Goal: Task Accomplishment & Management: Complete application form

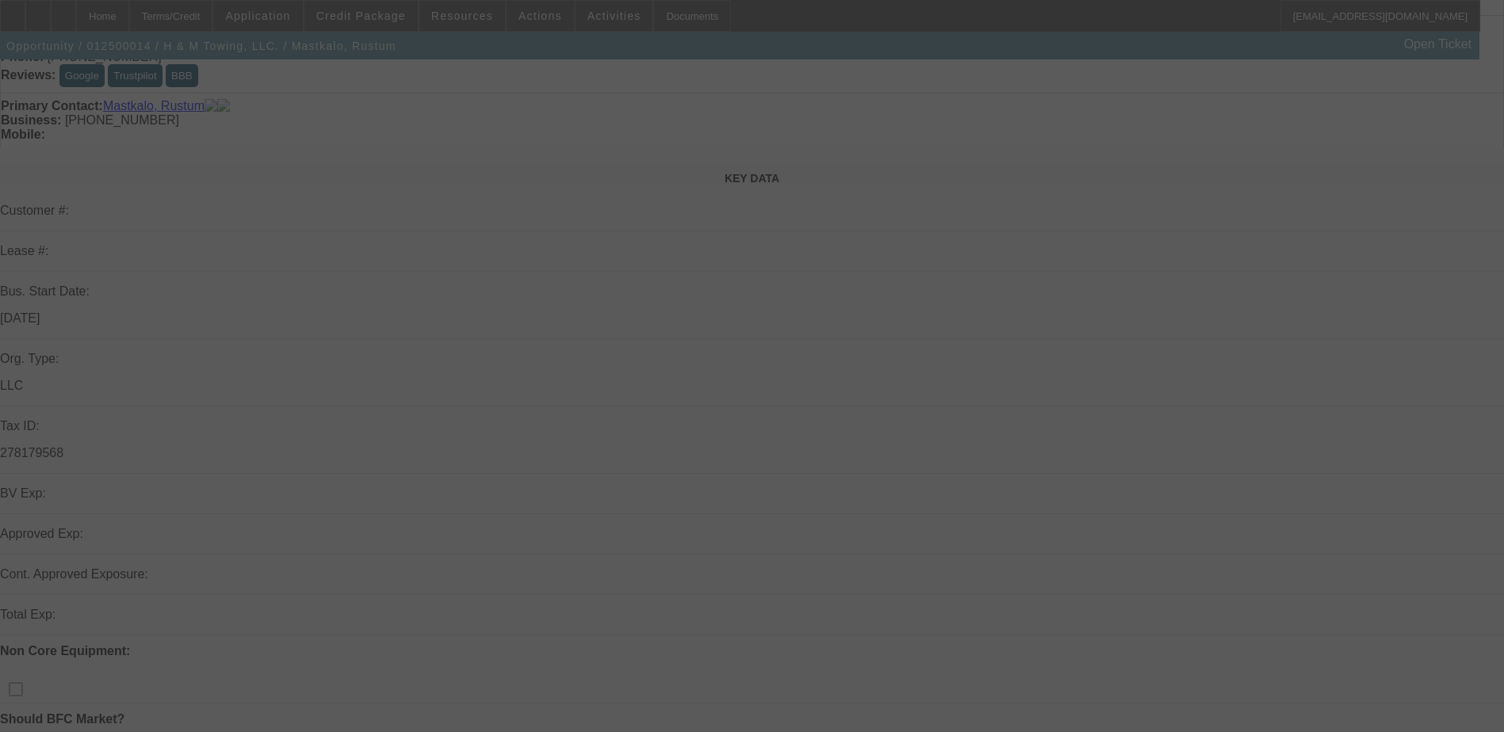
scroll to position [317, 0]
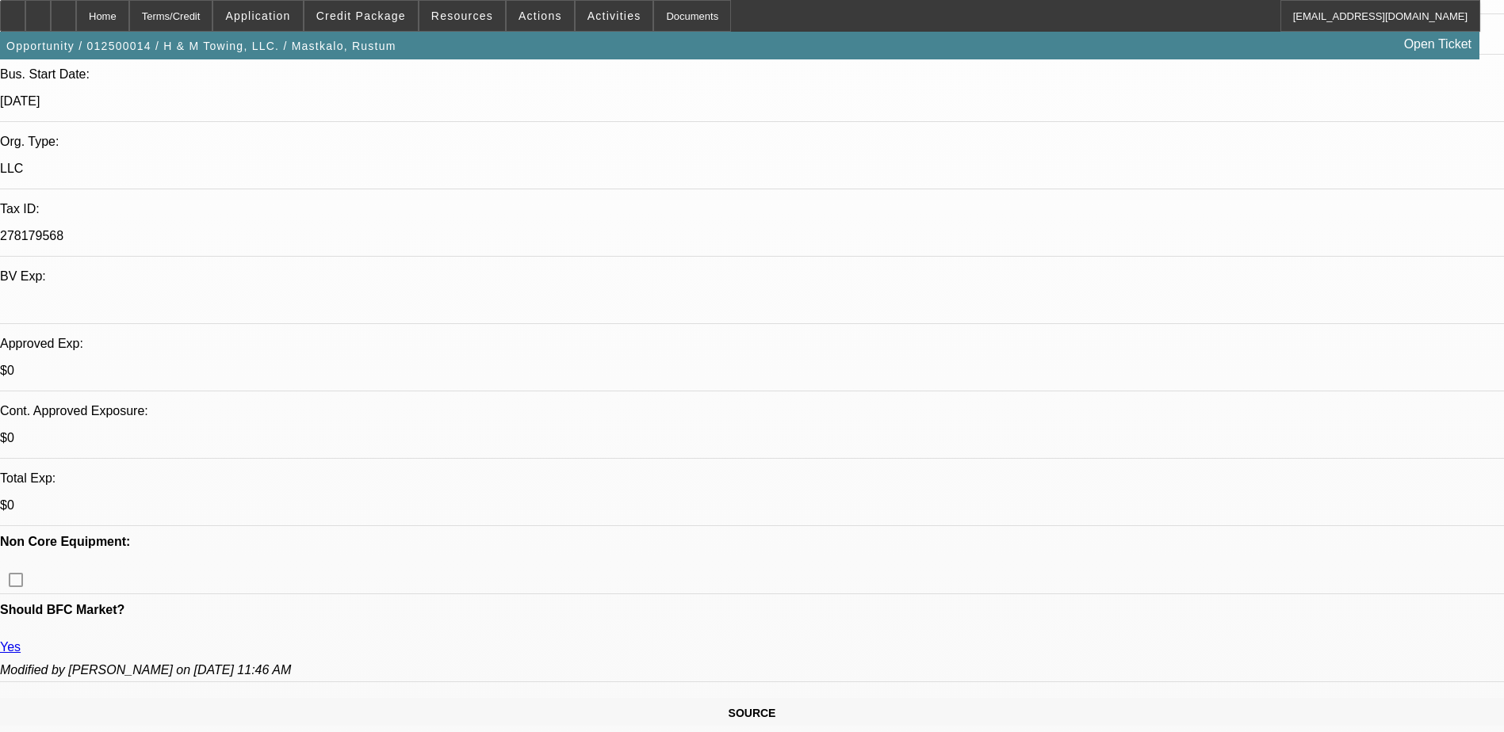
select select "0"
select select "2"
select select "0.1"
select select "0"
select select "2"
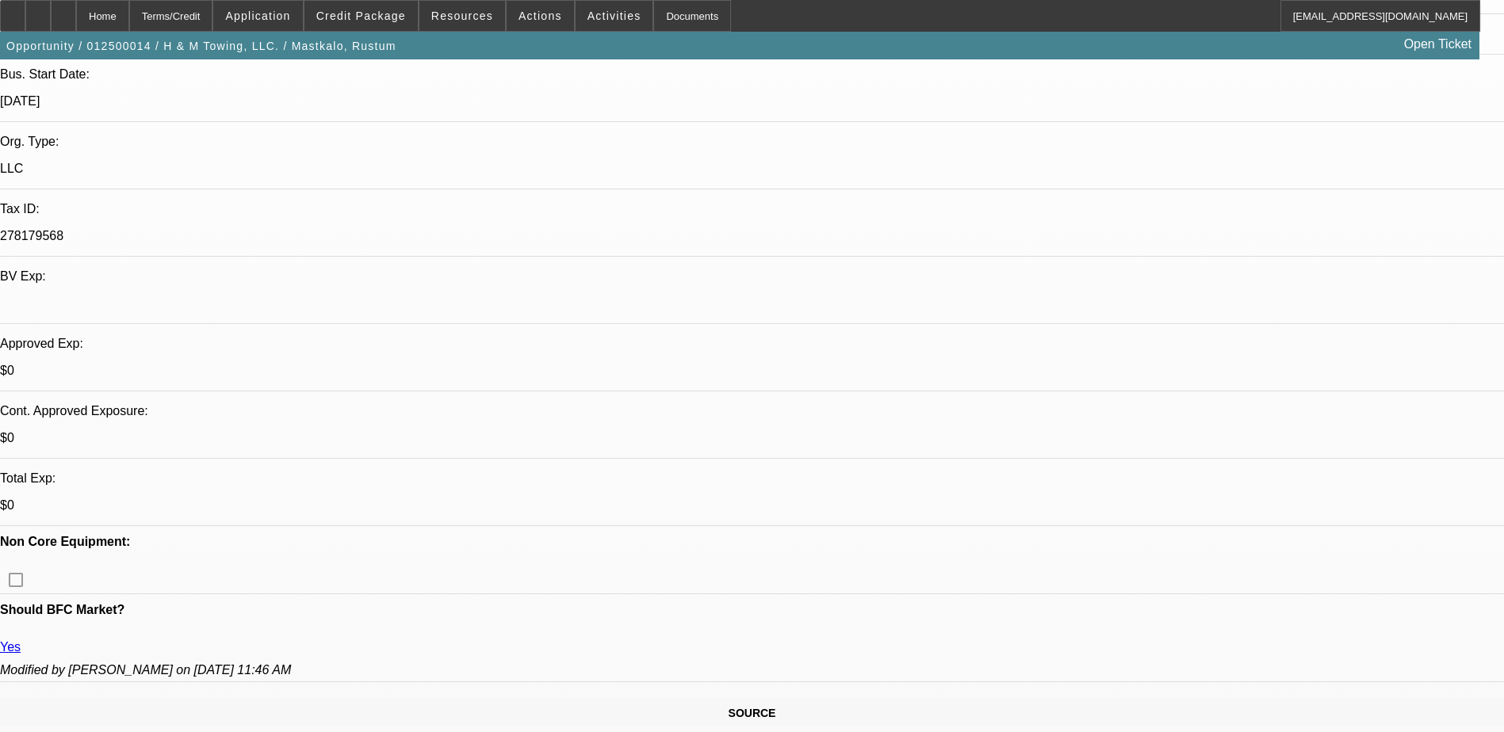
select select "0.1"
select select "0"
select select "0.1"
select select "0"
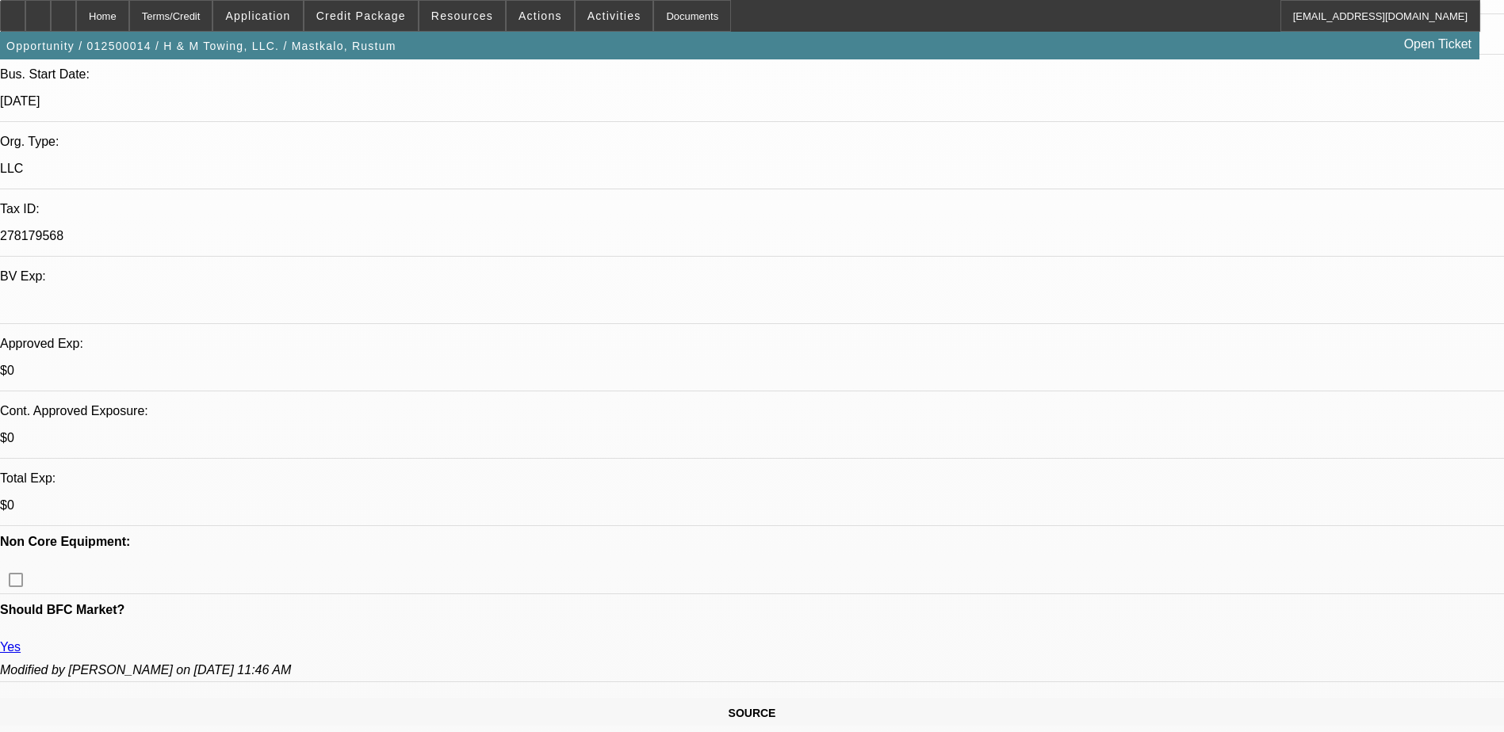
select select "0"
select select "0.1"
select select "1"
select select "2"
select select "4"
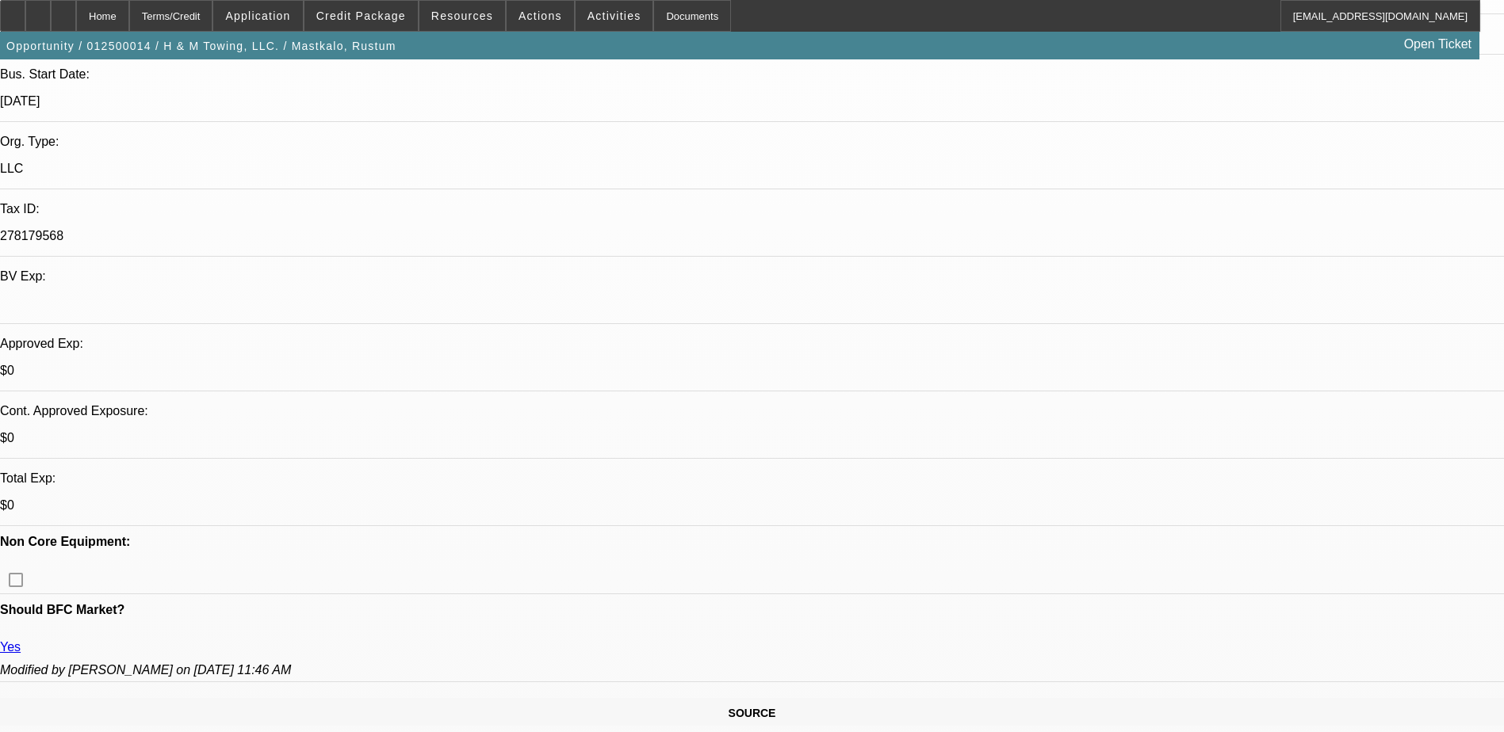
select select "1"
select select "2"
select select "4"
select select "1"
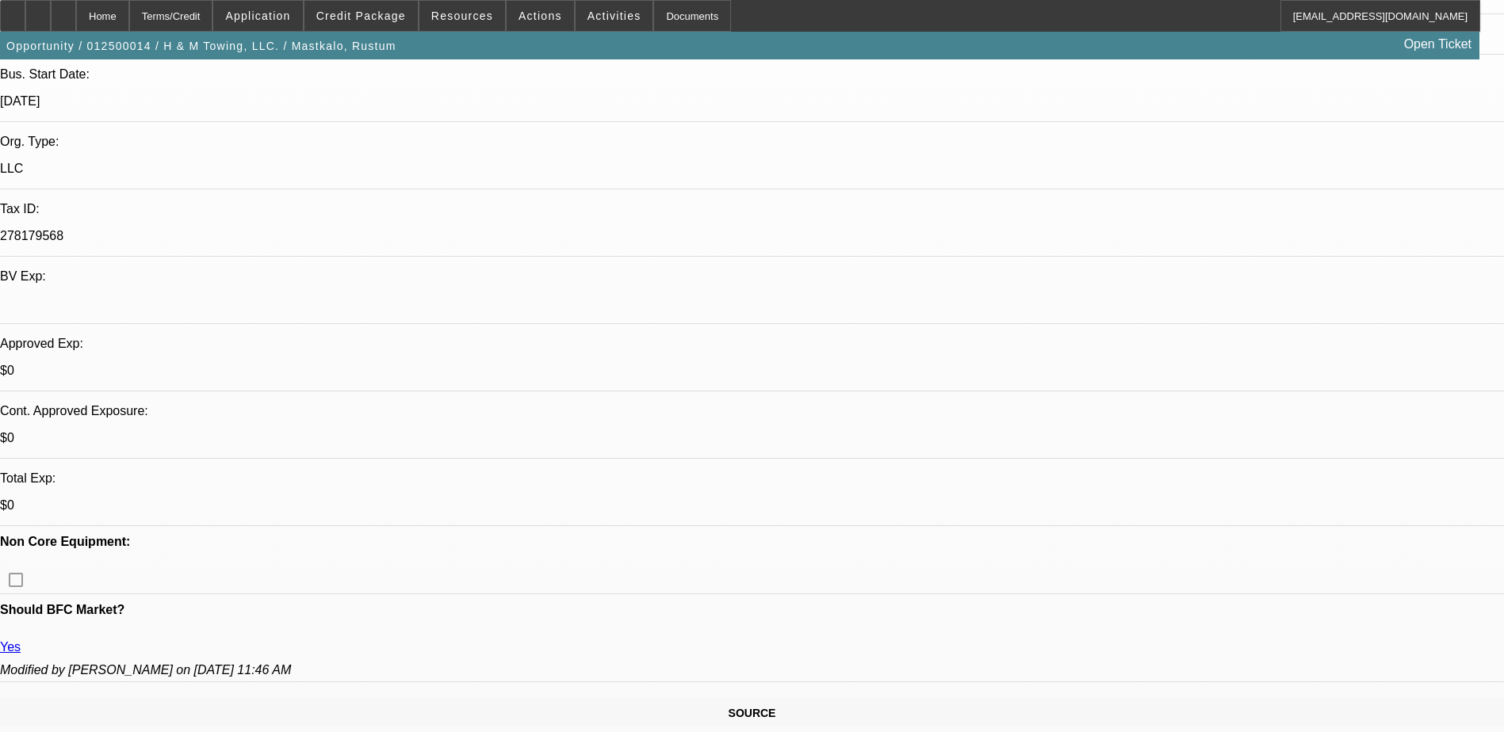
select select "4"
select select "1"
select select "4"
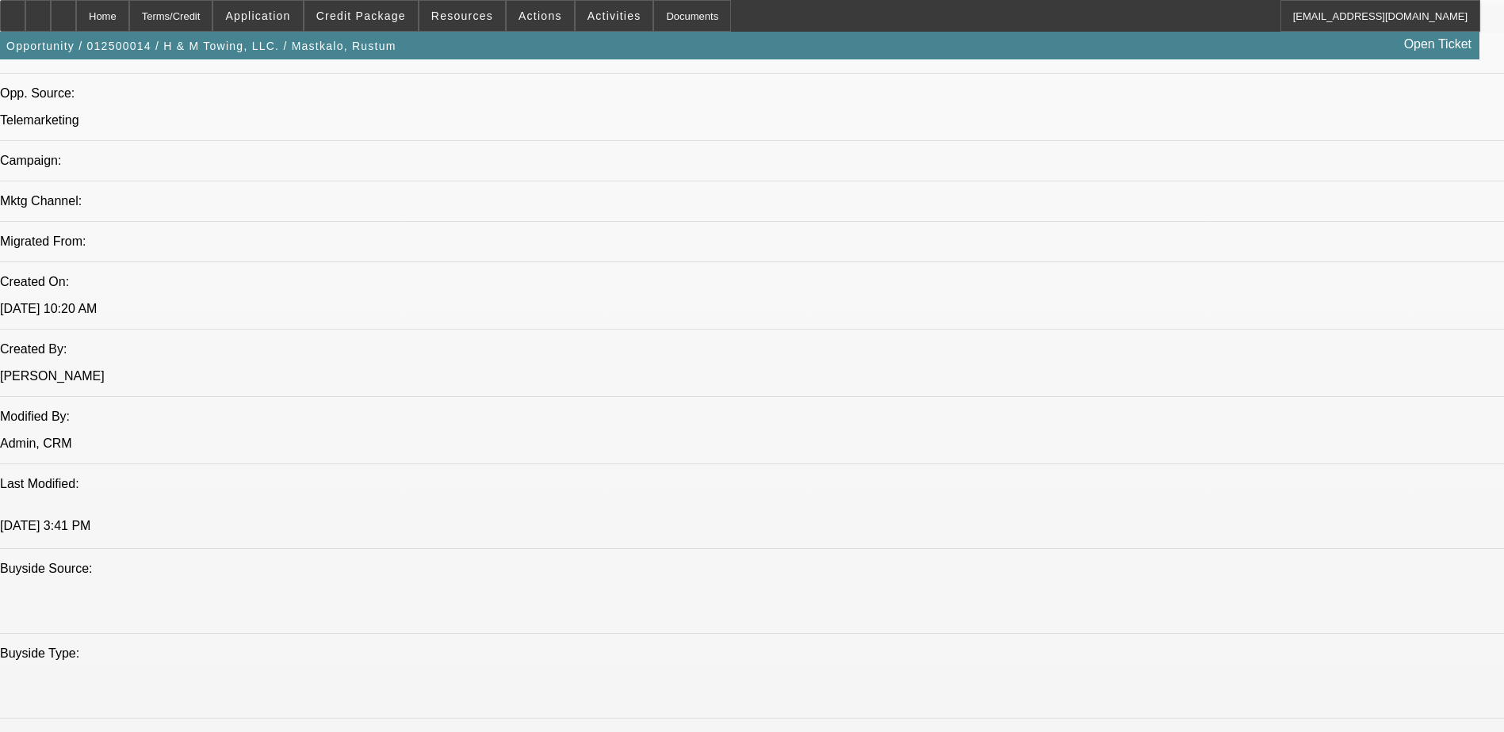
scroll to position [1110, 0]
